Goal: Task Accomplishment & Management: Manage account settings

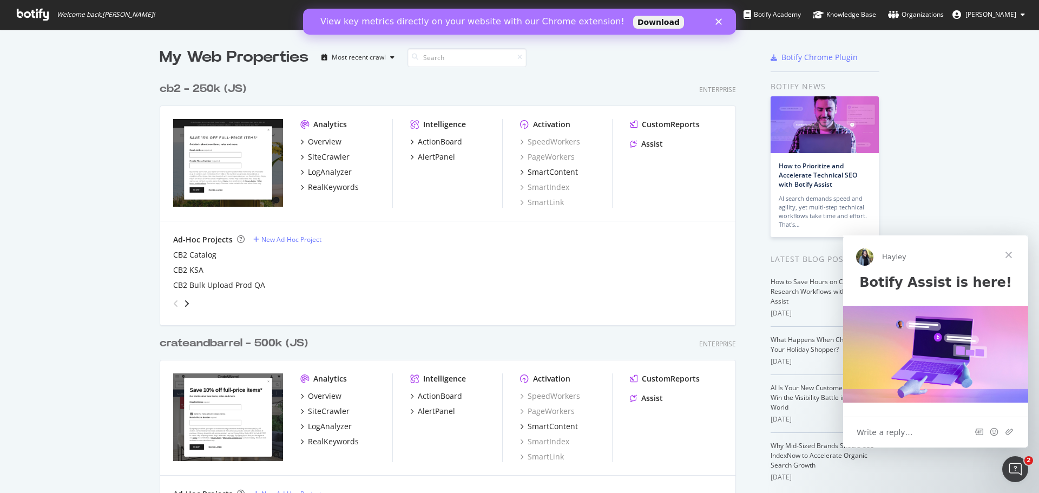
click at [1000, 14] on span "[PERSON_NAME]" at bounding box center [991, 14] width 51 height 9
click at [997, 37] on link "Edit Profile" at bounding box center [986, 38] width 95 height 16
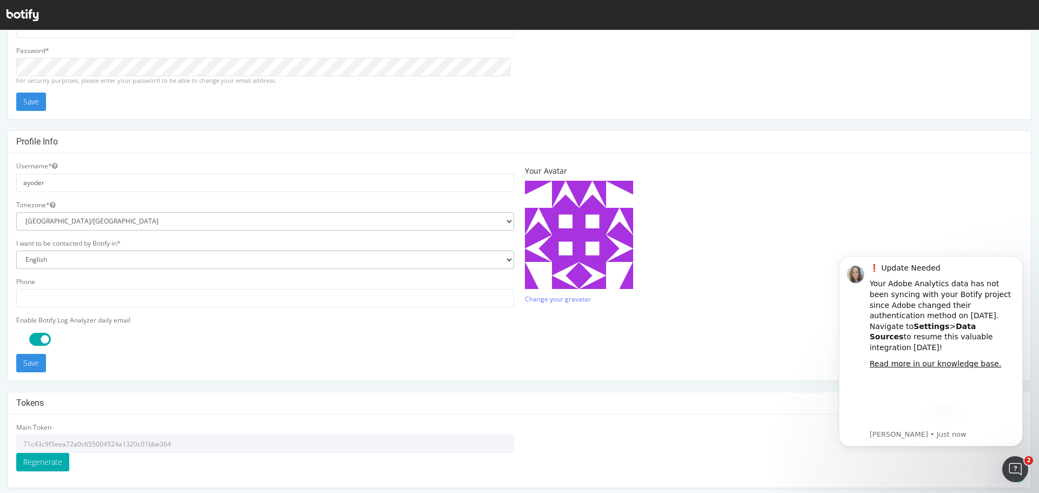
scroll to position [162, 0]
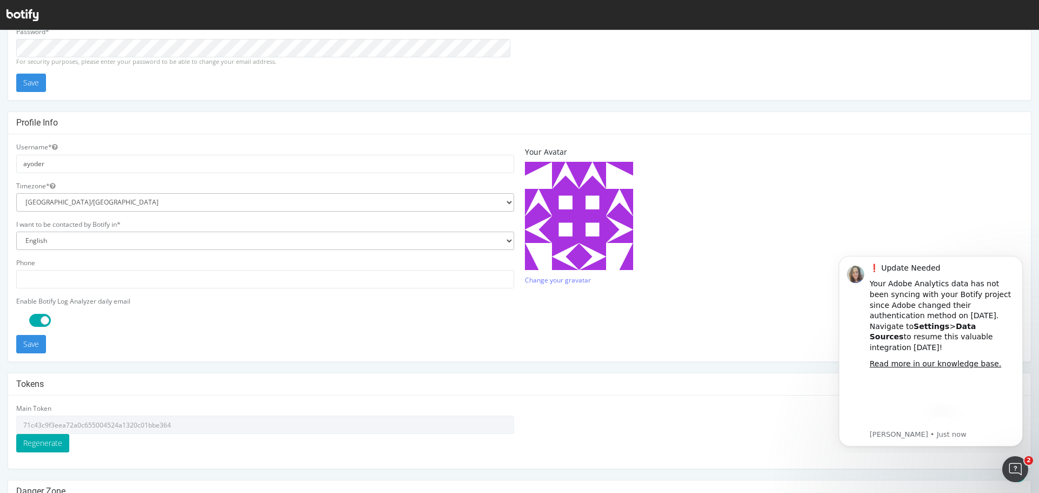
type input "[EMAIL_ADDRESS][DOMAIN_NAME]"
click at [341, 203] on select "Africa/Abidjan Africa/Accra Africa/Addis_Ababa Africa/Algiers Africa/Asmara Afr…" at bounding box center [265, 202] width 498 height 18
select select "US/Central"
click at [16, 193] on select "Africa/Abidjan Africa/Accra Africa/Addis_Ababa Africa/Algiers Africa/Asmara Afr…" at bounding box center [265, 202] width 498 height 18
click at [313, 316] on div at bounding box center [271, 320] width 498 height 13
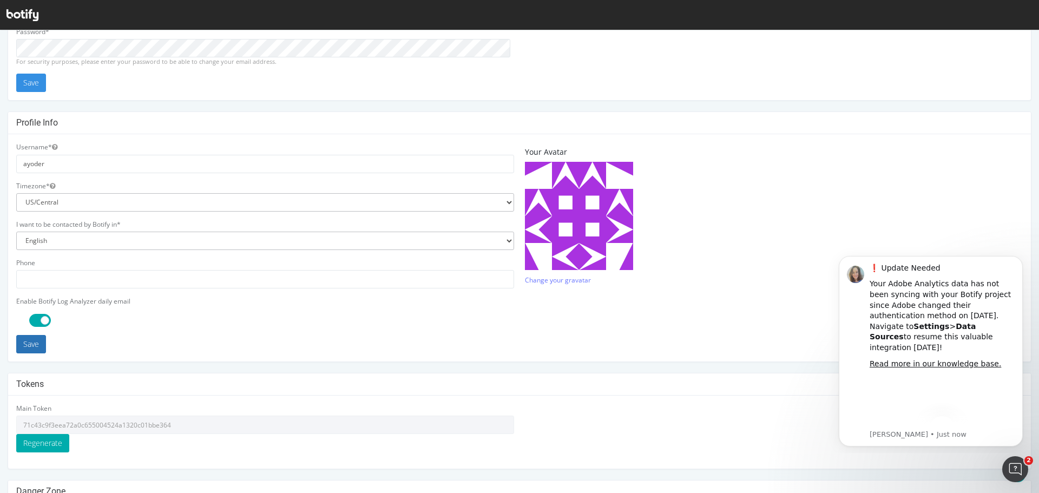
click at [39, 342] on button "Save" at bounding box center [31, 344] width 30 height 18
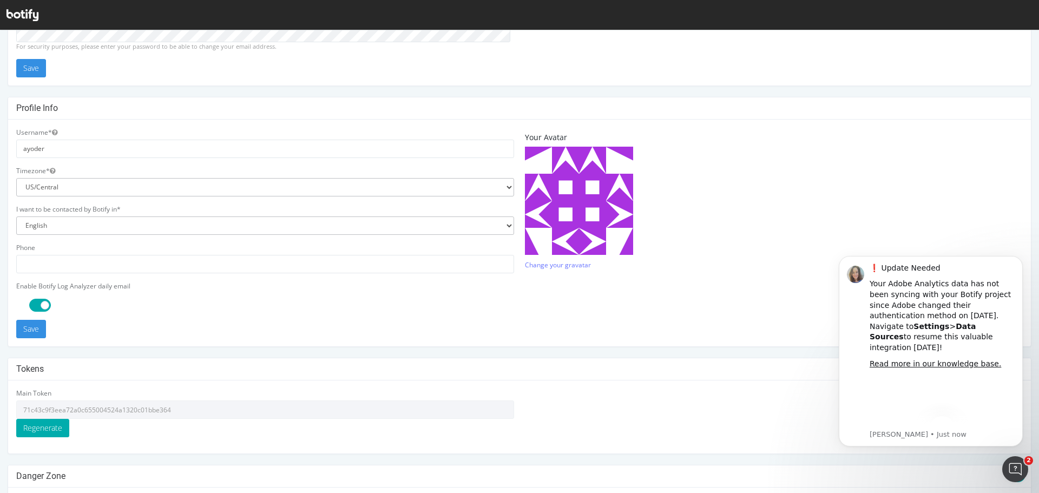
scroll to position [256, 0]
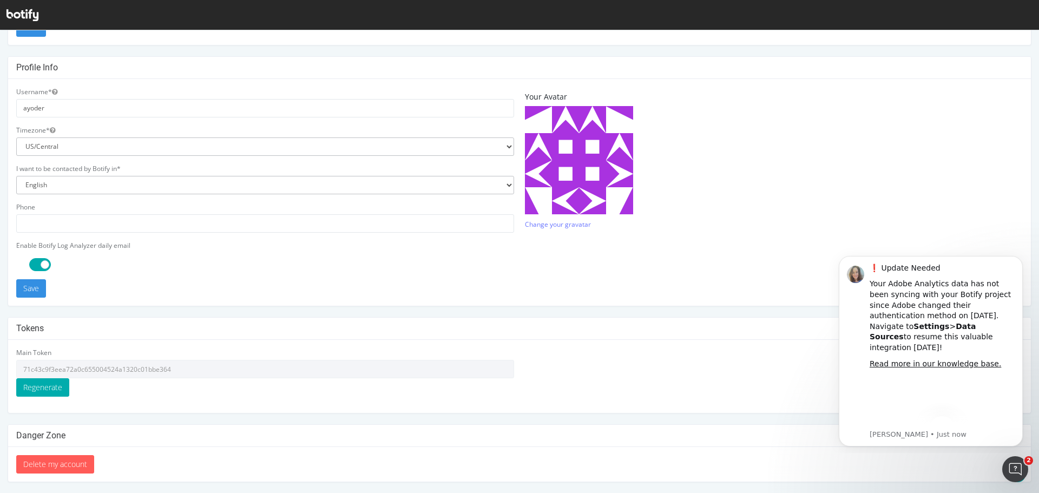
type input "[EMAIL_ADDRESS][DOMAIN_NAME]"
click at [32, 265] on span at bounding box center [40, 264] width 22 height 13
click at [141, 265] on div at bounding box center [271, 264] width 498 height 13
click at [42, 290] on button "Save" at bounding box center [31, 288] width 30 height 18
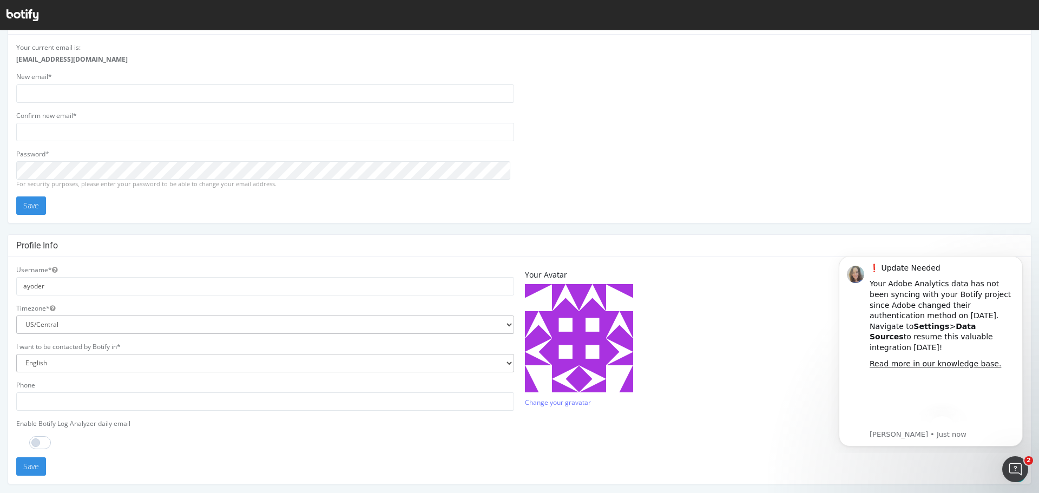
scroll to position [0, 0]
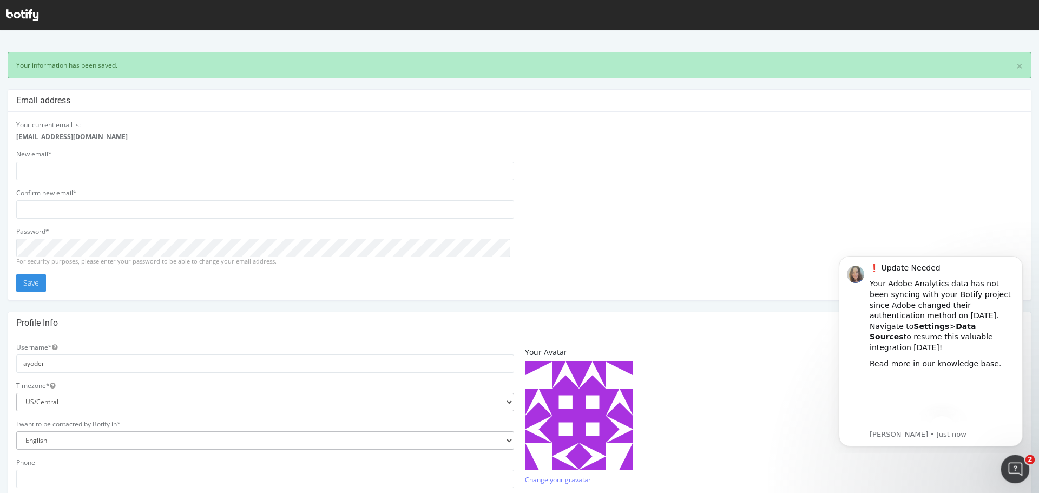
click at [1010, 468] on icon "Open Intercom Messenger" at bounding box center [1014, 468] width 18 height 18
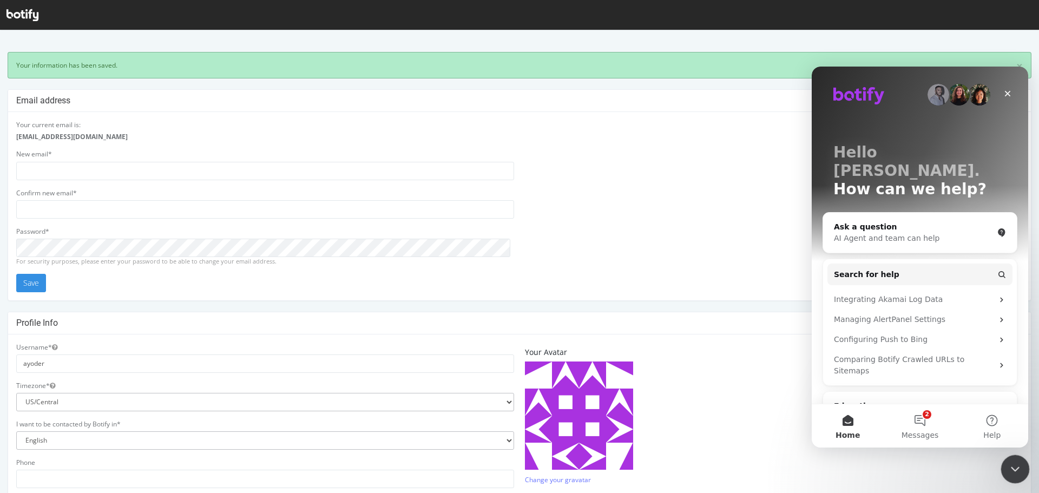
click at [1011, 464] on icon "Close Intercom Messenger" at bounding box center [1013, 467] width 13 height 13
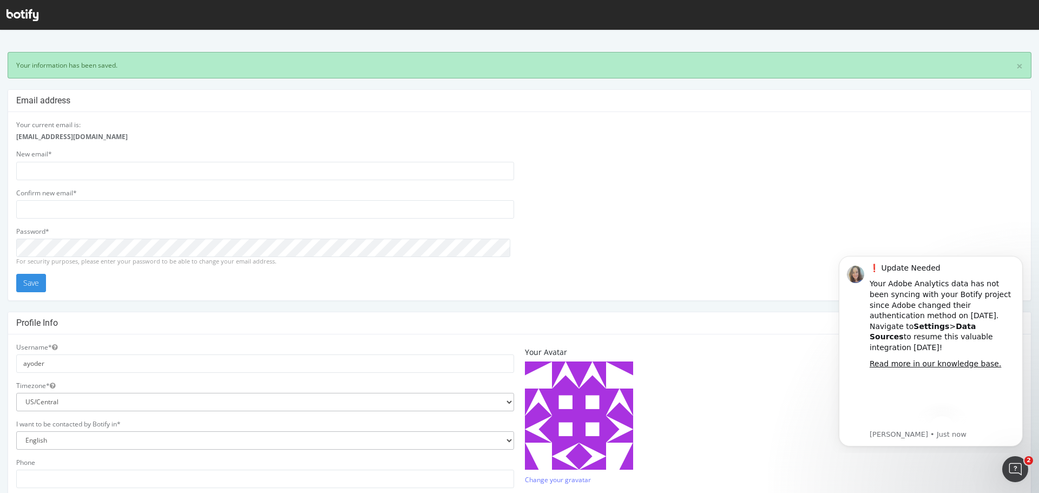
click at [8, 12] on div at bounding box center [519, 15] width 1039 height 30
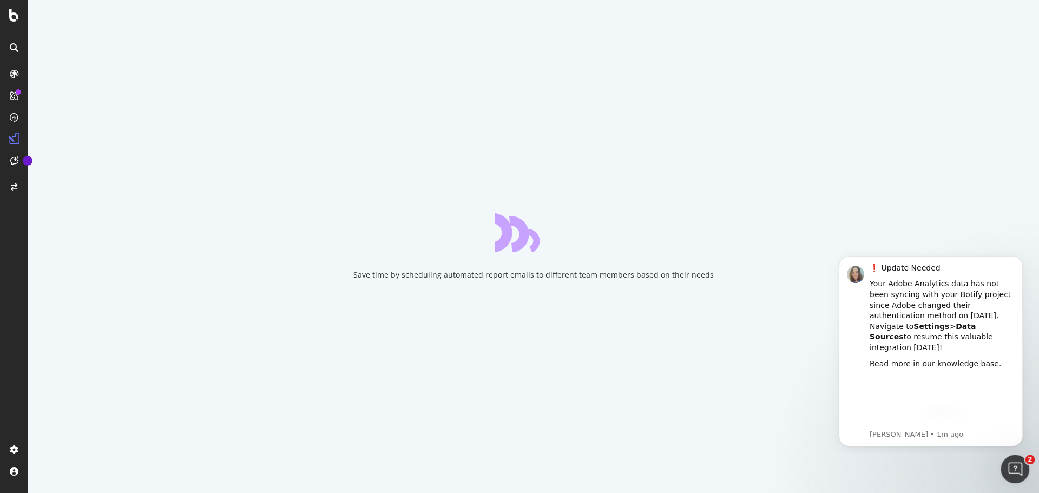
click at [1019, 470] on icon "Open Intercom Messenger" at bounding box center [1014, 468] width 18 height 18
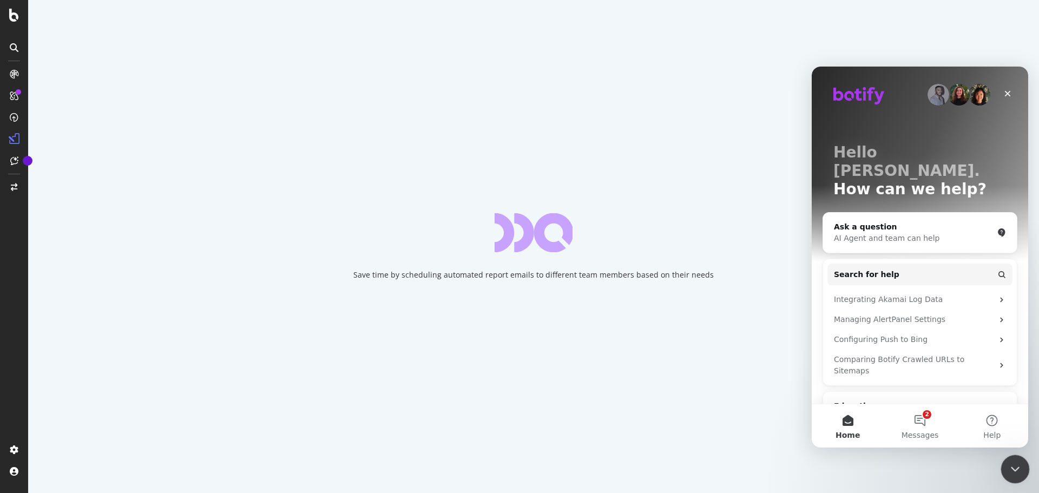
click at [1019, 470] on icon "Close Intercom Messenger" at bounding box center [1013, 467] width 13 height 13
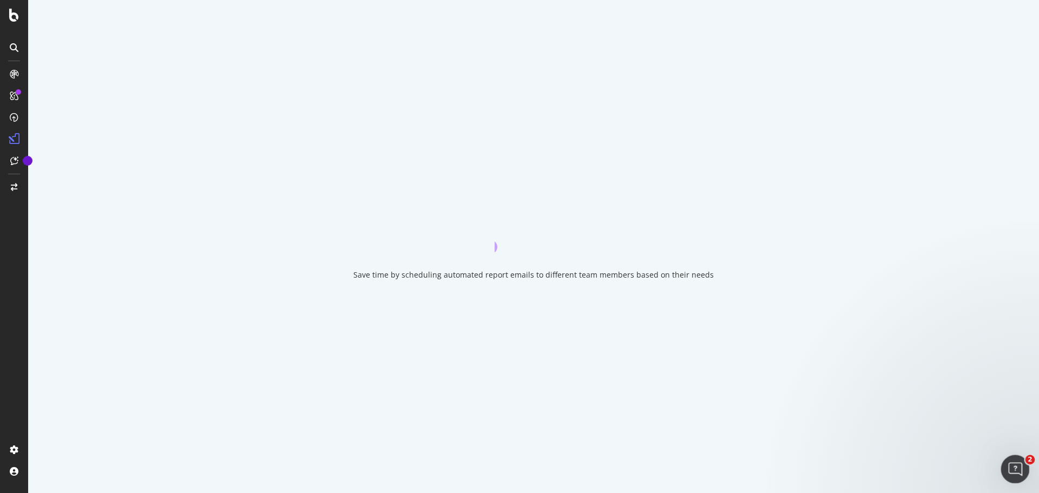
click at [1021, 470] on div "Open Intercom Messenger" at bounding box center [1014, 468] width 36 height 36
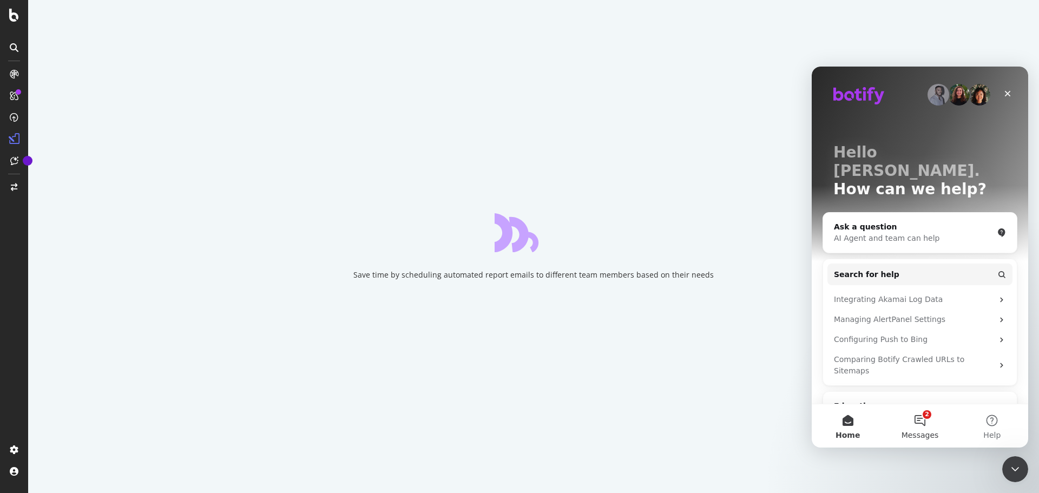
click at [931, 424] on button "2 Messages" at bounding box center [920, 425] width 72 height 43
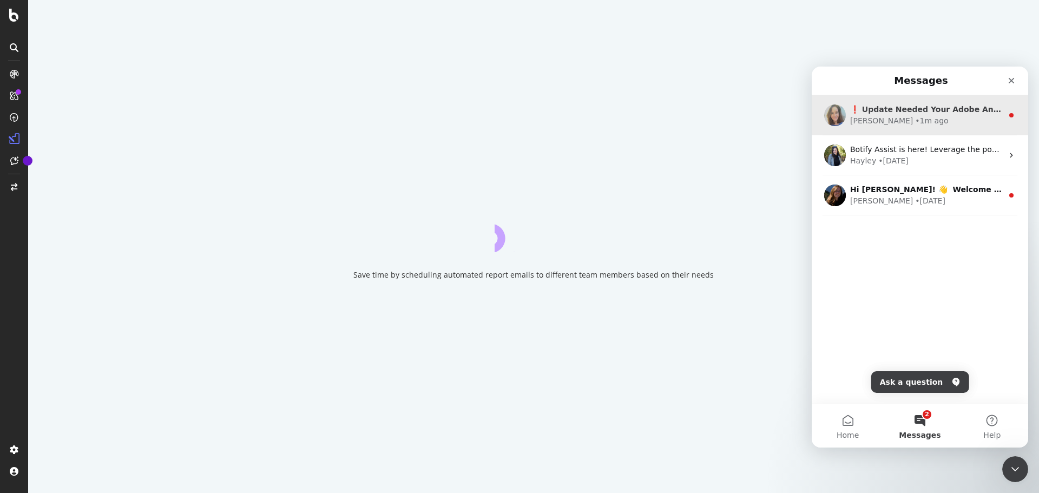
click at [950, 117] on div "Colleen • 1m ago" at bounding box center [926, 120] width 153 height 11
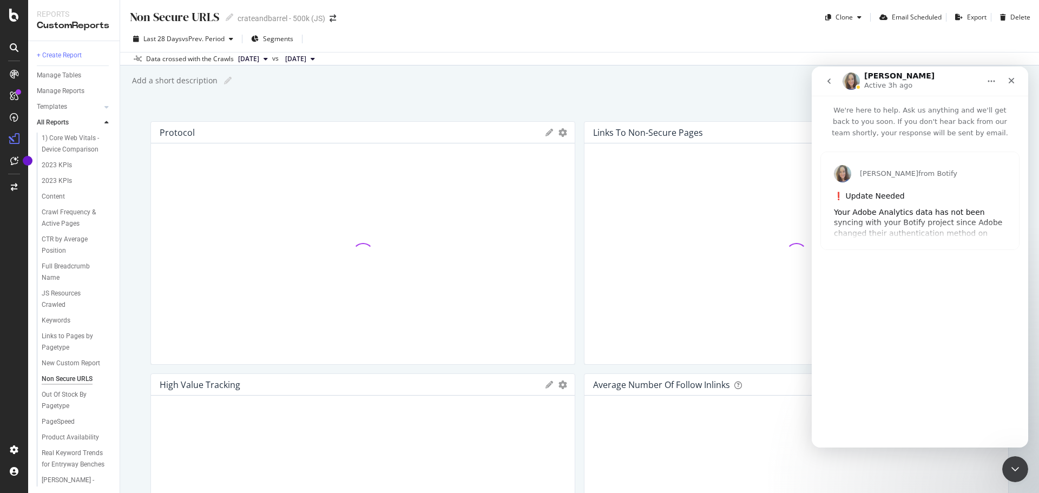
type input "79753"
click at [826, 79] on icon "go back" at bounding box center [829, 81] width 9 height 9
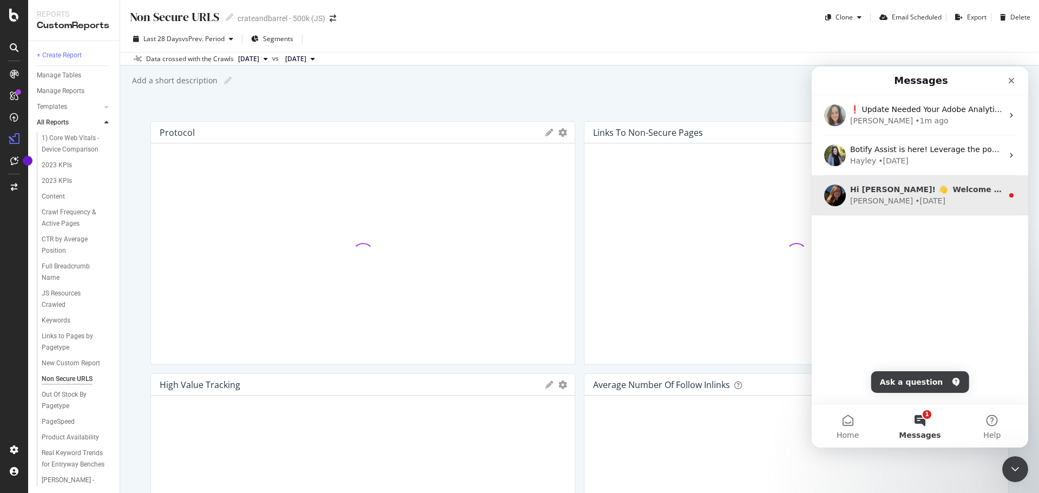
click at [915, 197] on div "• 104w ago" at bounding box center [930, 200] width 30 height 11
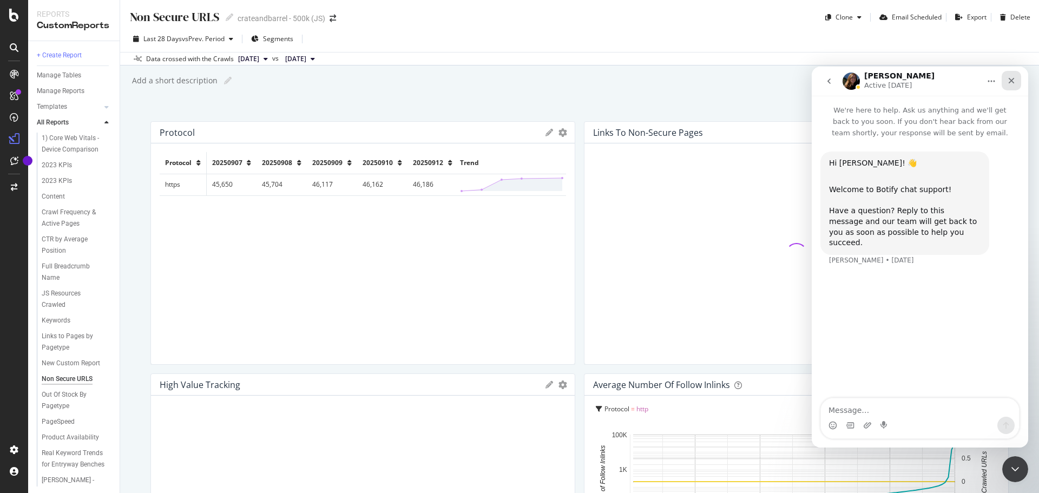
click at [1012, 80] on icon "Close" at bounding box center [1012, 81] width 6 height 6
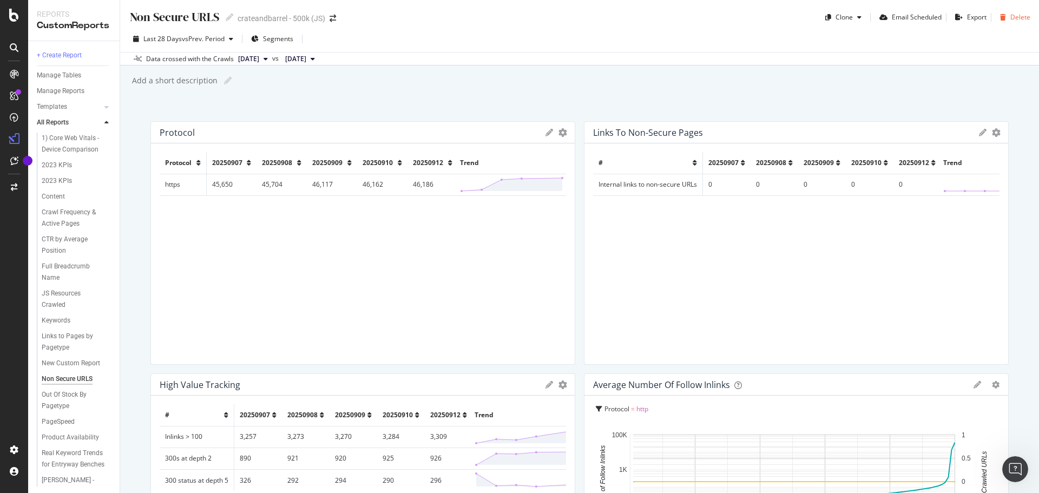
click at [1011, 17] on div "Delete" at bounding box center [1021, 16] width 20 height 9
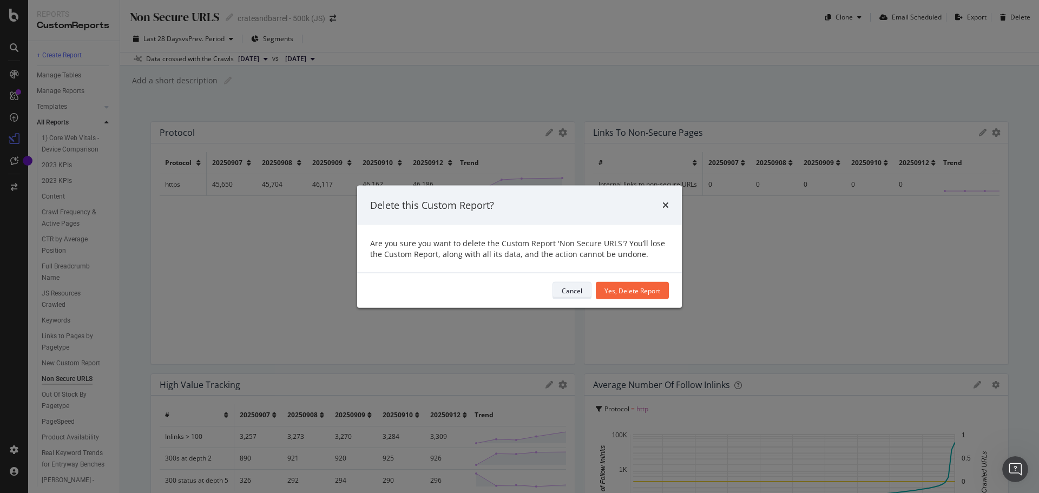
click at [585, 287] on button "Cancel" at bounding box center [572, 290] width 39 height 17
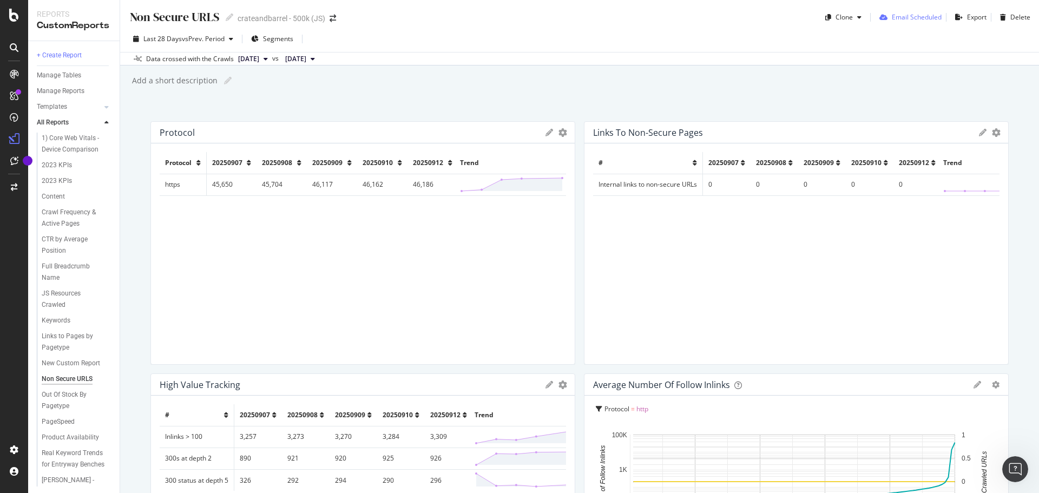
click at [908, 21] on div "Email Scheduled" at bounding box center [917, 16] width 50 height 9
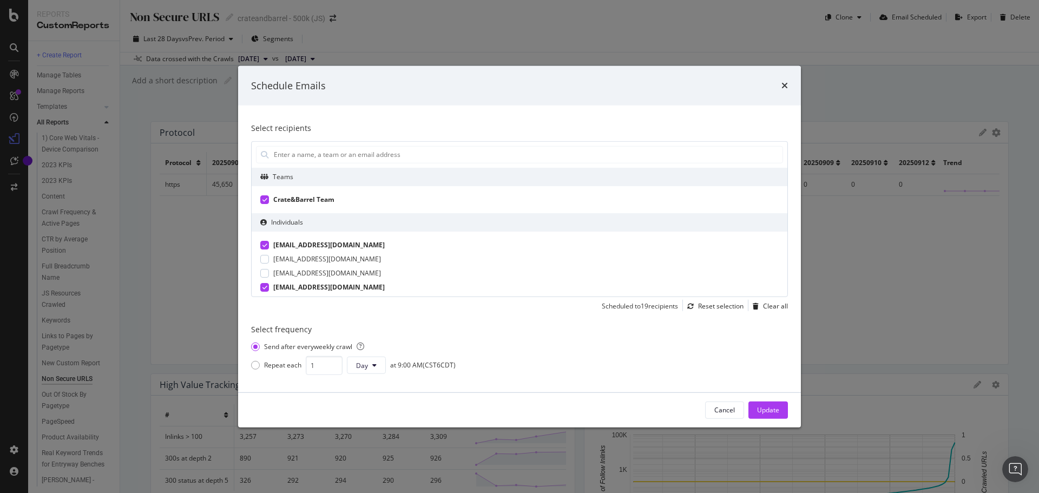
click at [783, 85] on icon "times" at bounding box center [785, 85] width 6 height 9
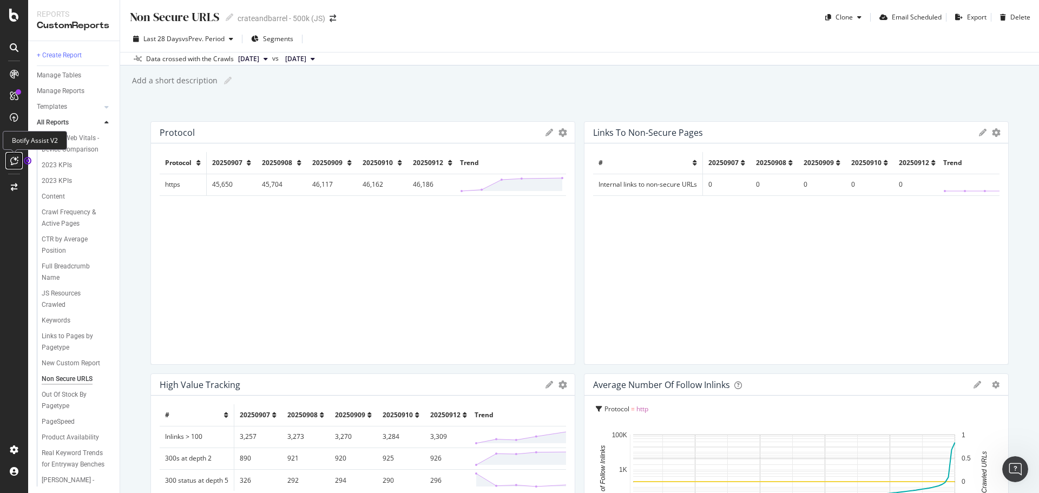
click at [7, 160] on div at bounding box center [13, 160] width 17 height 17
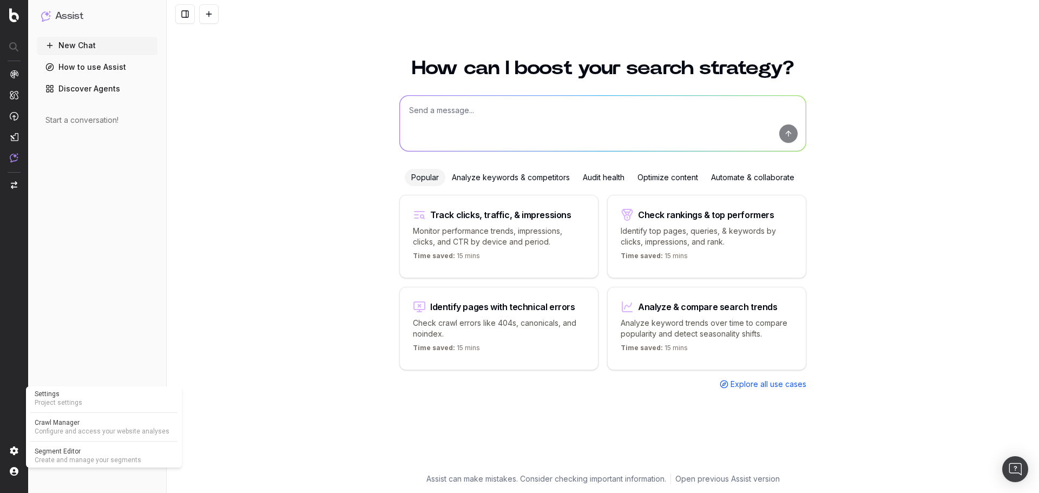
click at [93, 403] on span "Project settings" at bounding box center [104, 402] width 139 height 9
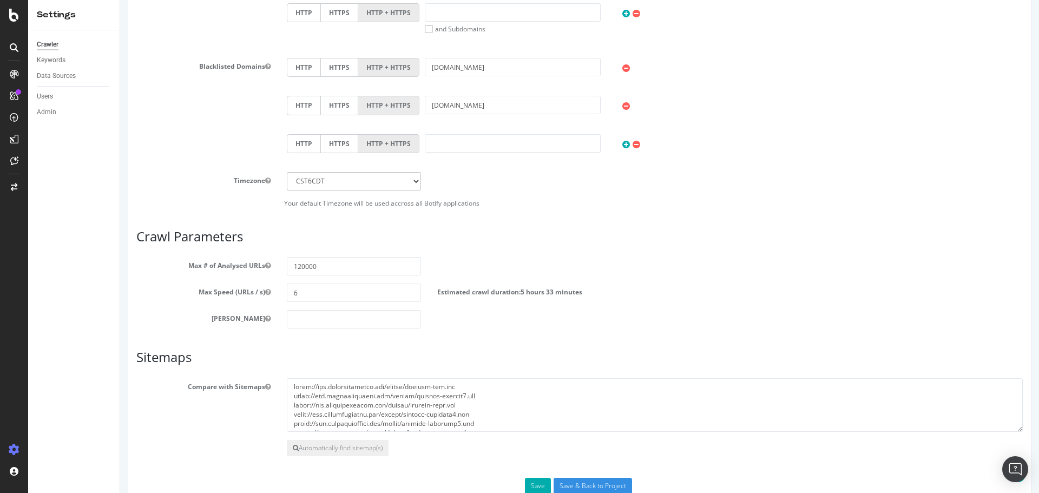
scroll to position [498, 0]
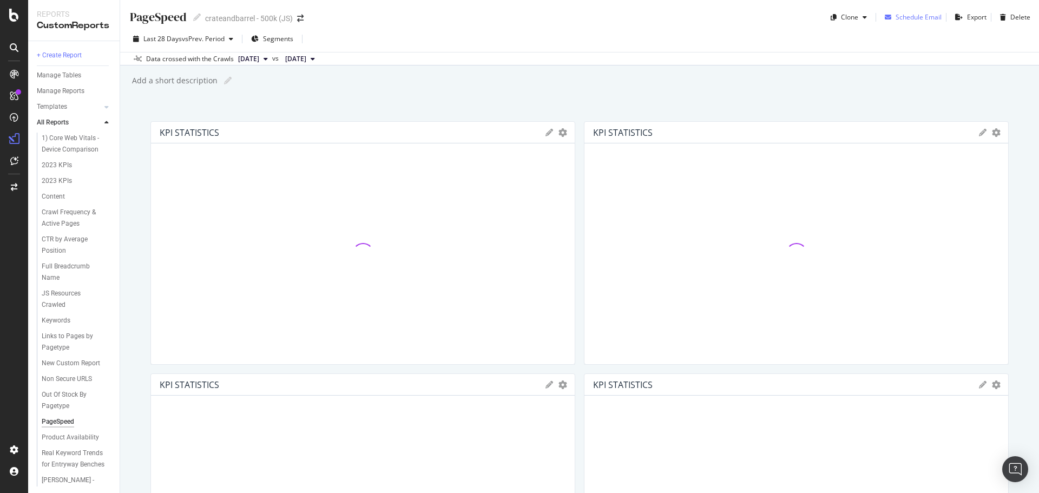
click at [916, 10] on div "Schedule Email" at bounding box center [911, 17] width 61 height 16
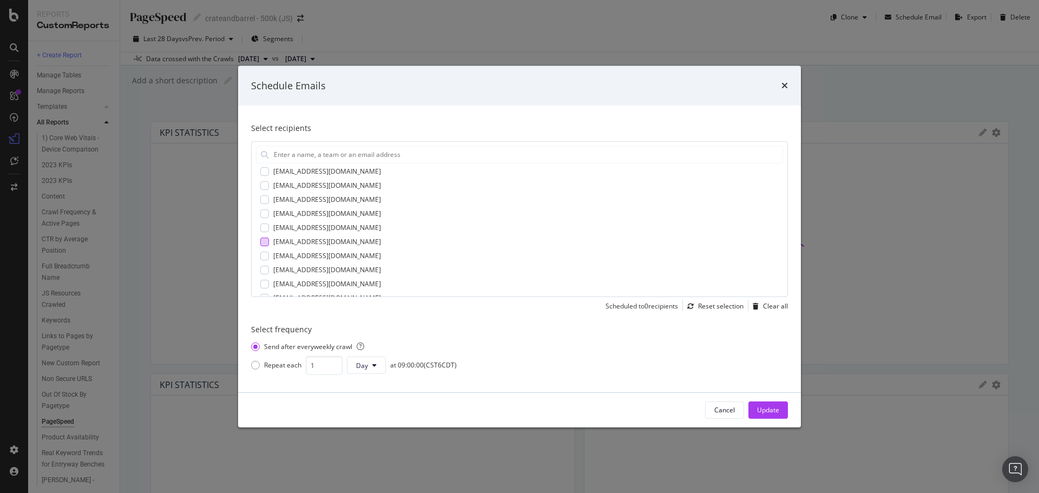
scroll to position [300, 0]
click at [785, 82] on icon "times" at bounding box center [785, 85] width 6 height 9
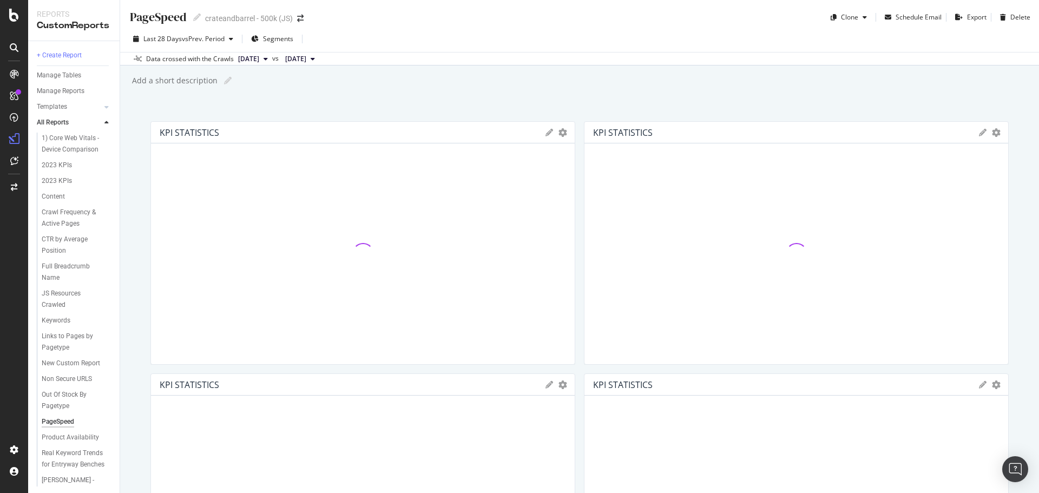
click at [789, 83] on div "Add a short description Add a short description" at bounding box center [585, 81] width 908 height 16
